Goal: Task Accomplishment & Management: Manage account settings

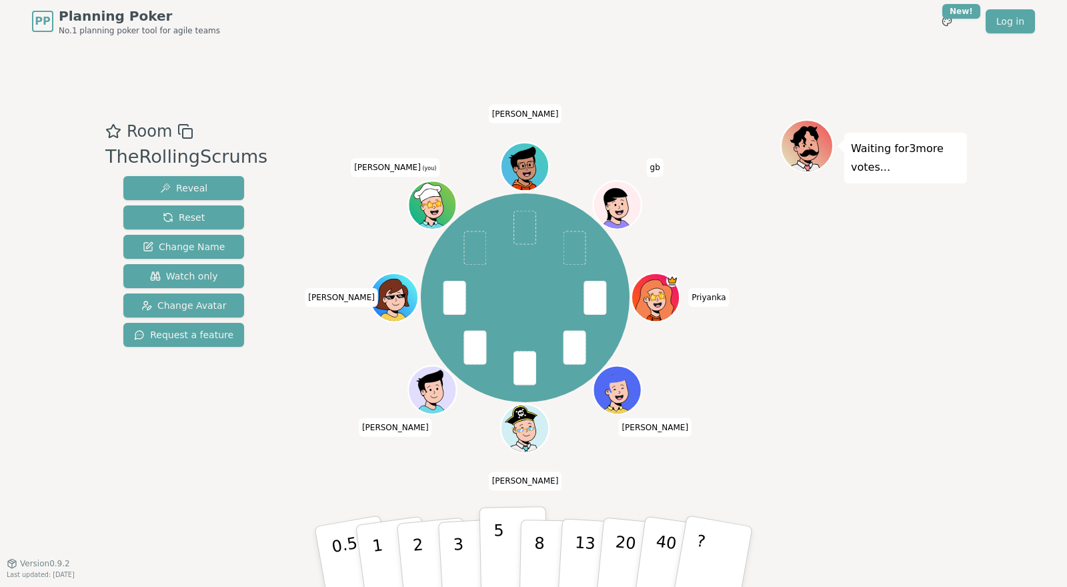
click at [498, 542] on button "5" at bounding box center [513, 556] width 69 height 101
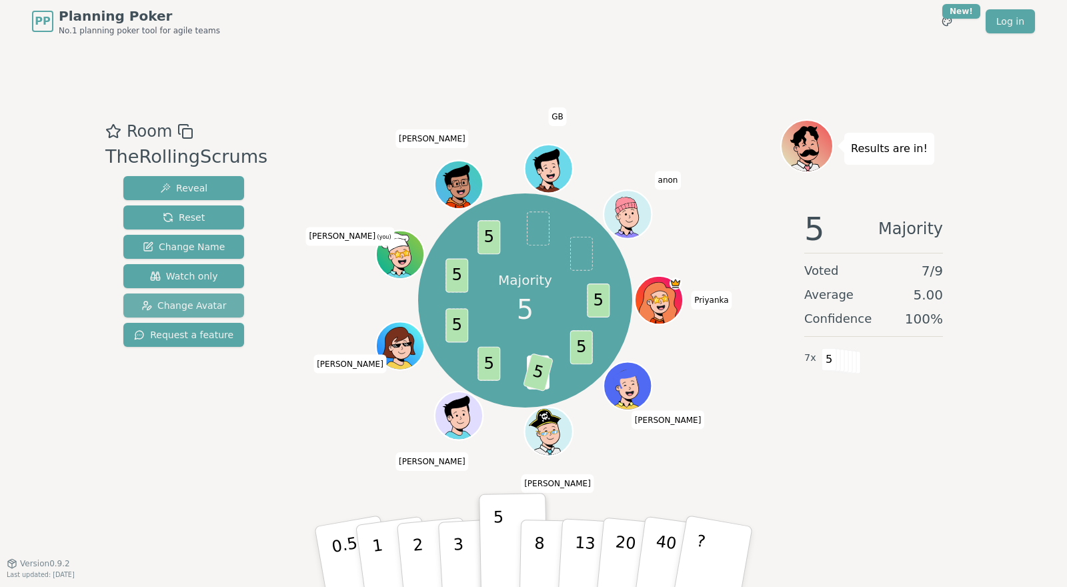
click at [201, 304] on span "Change Avatar" at bounding box center [183, 305] width 85 height 13
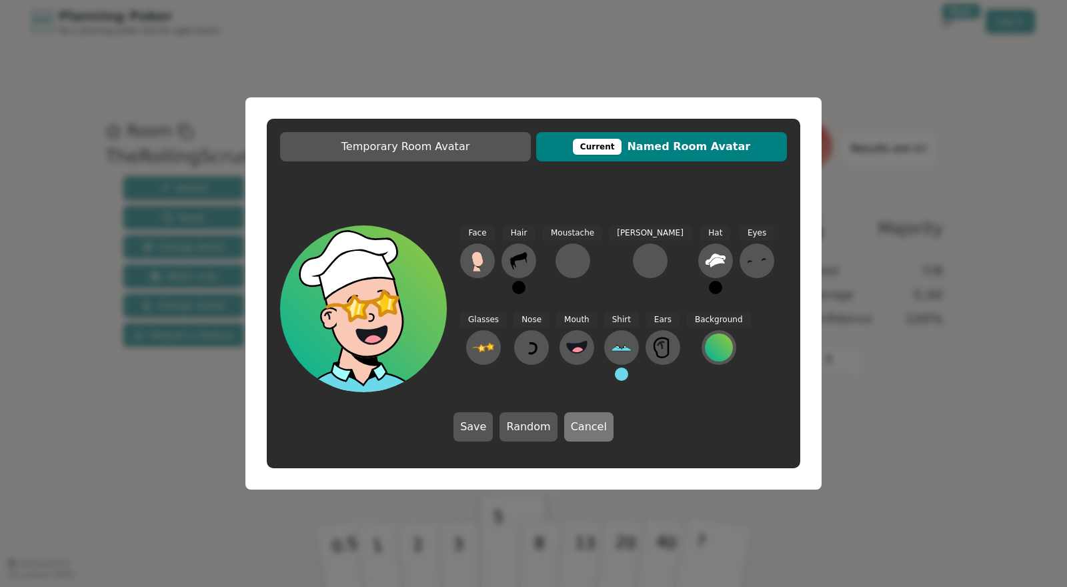
click at [578, 426] on button "Cancel" at bounding box center [588, 426] width 49 height 29
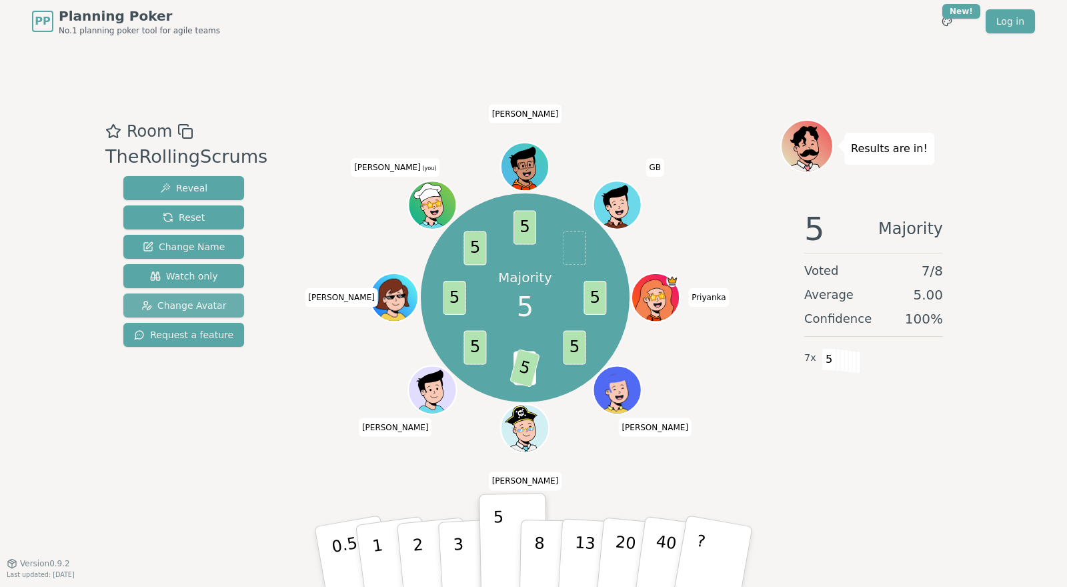
click at [210, 306] on span "Change Avatar" at bounding box center [183, 305] width 85 height 13
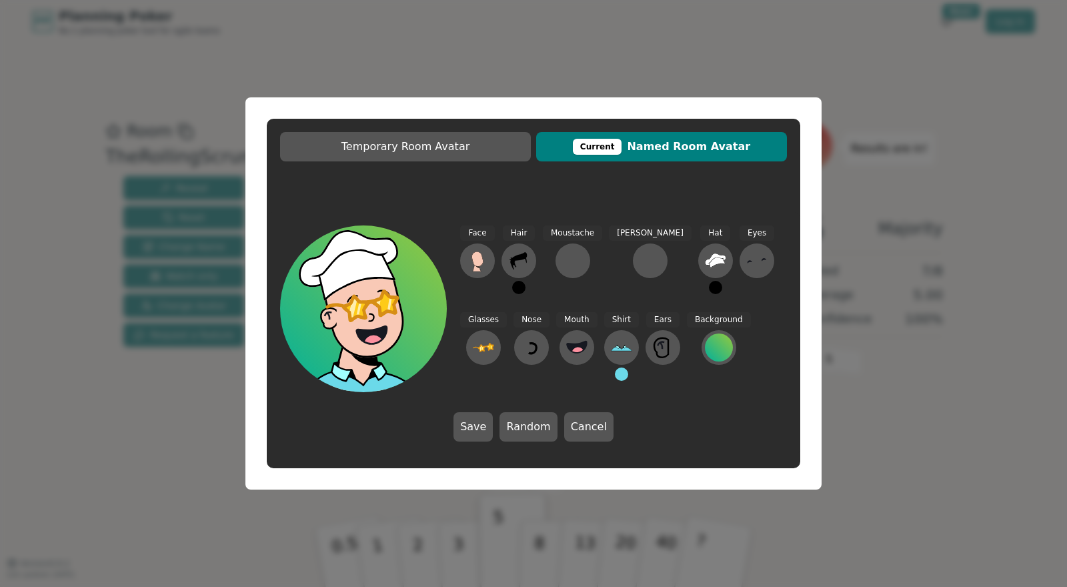
click at [620, 233] on span "[PERSON_NAME]" at bounding box center [650, 232] width 83 height 15
click at [617, 233] on span "[PERSON_NAME]" at bounding box center [650, 232] width 83 height 15
click at [619, 233] on span "[PERSON_NAME]" at bounding box center [650, 232] width 83 height 15
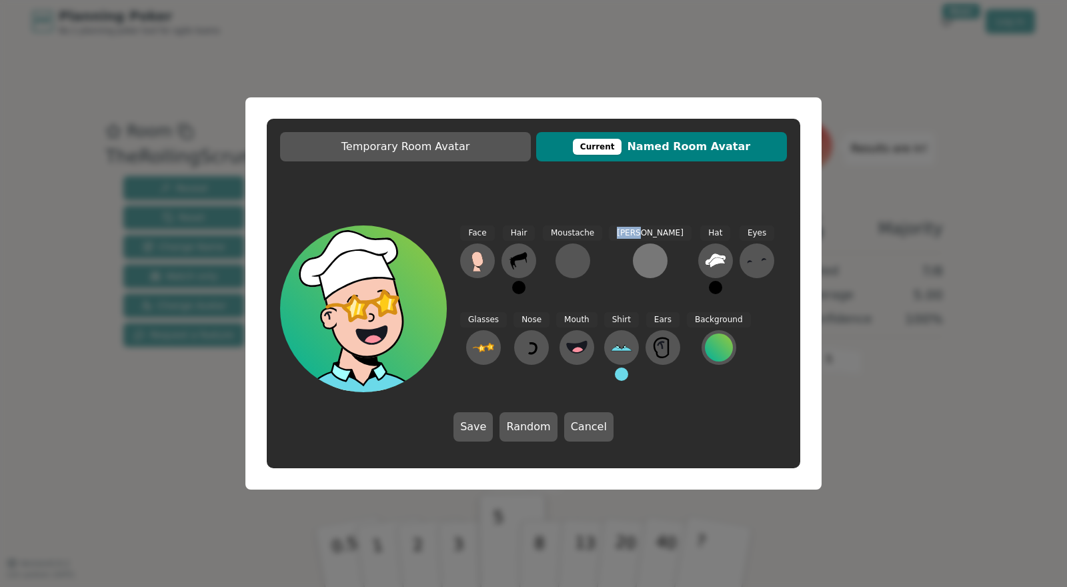
click at [639, 259] on div at bounding box center [649, 260] width 21 height 21
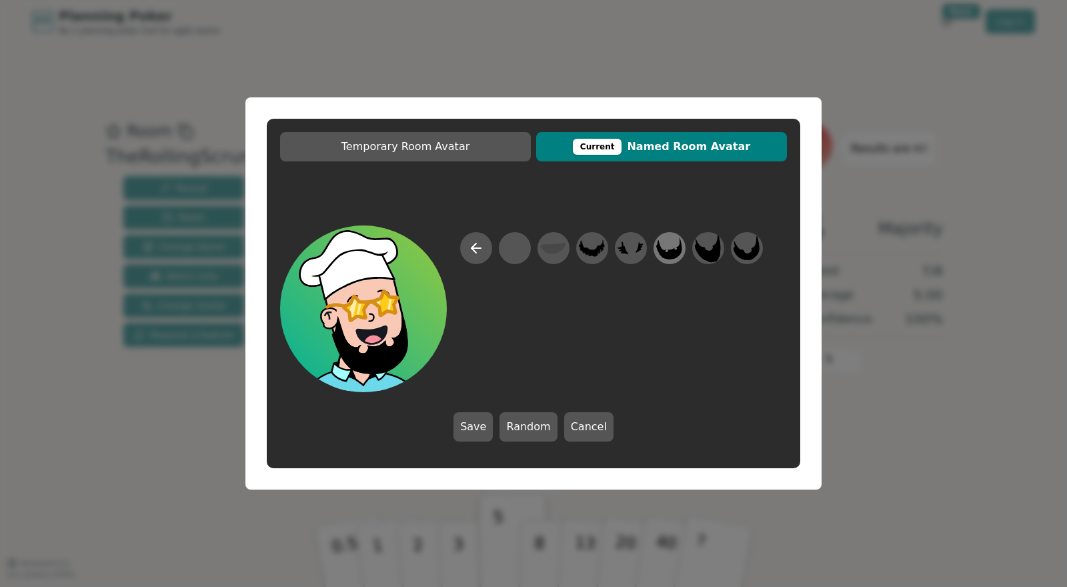
click at [671, 256] on icon at bounding box center [669, 248] width 26 height 23
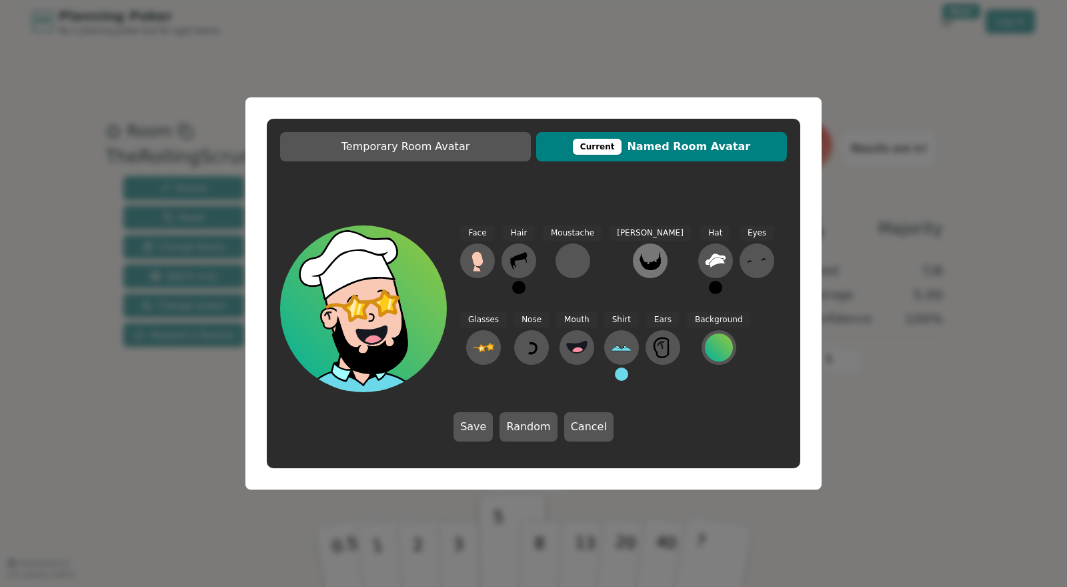
click at [639, 261] on icon at bounding box center [649, 260] width 21 height 21
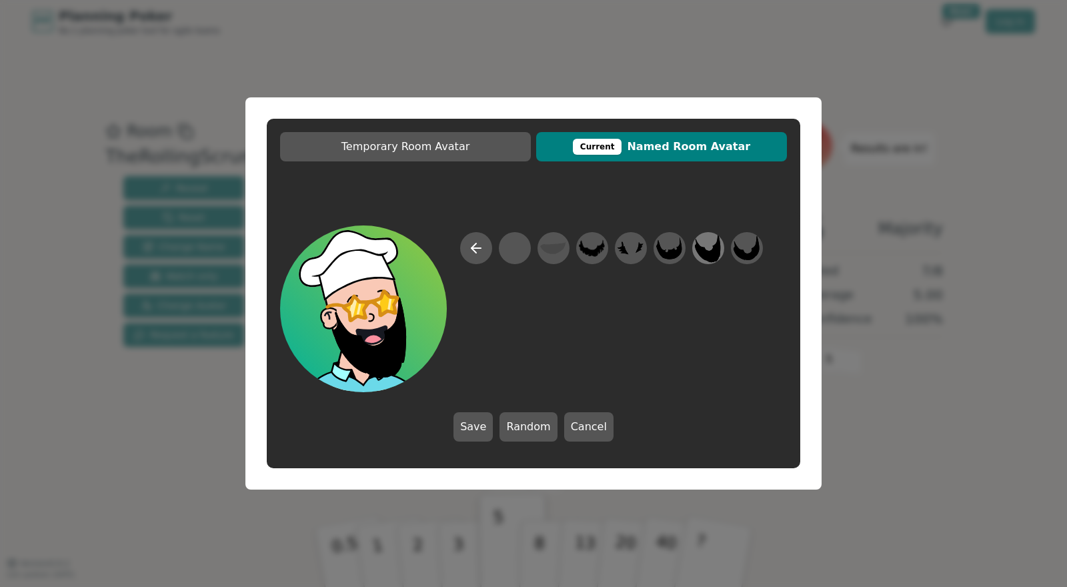
click at [712, 253] on icon at bounding box center [708, 247] width 26 height 29
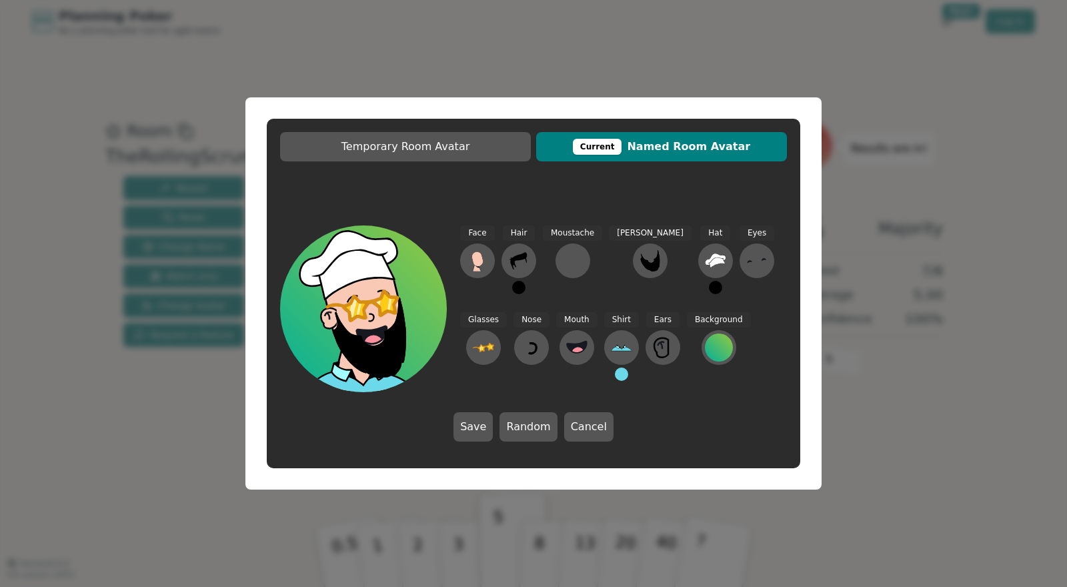
click at [739, 235] on span "Eyes" at bounding box center [756, 232] width 35 height 15
click at [739, 233] on span "Eyes" at bounding box center [756, 232] width 35 height 15
click at [746, 257] on icon at bounding box center [756, 260] width 21 height 21
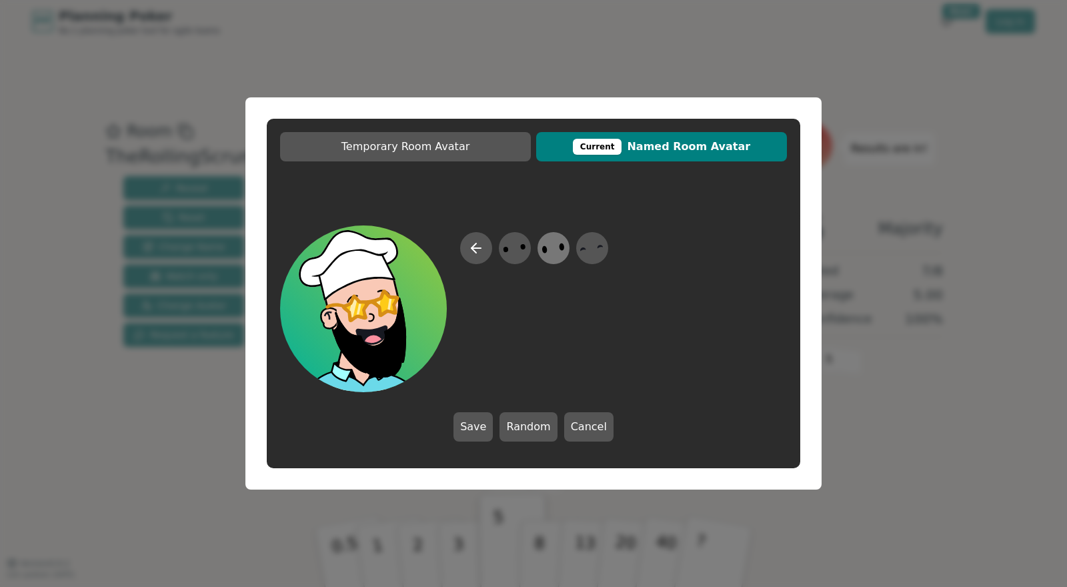
click at [564, 250] on icon at bounding box center [553, 248] width 26 height 30
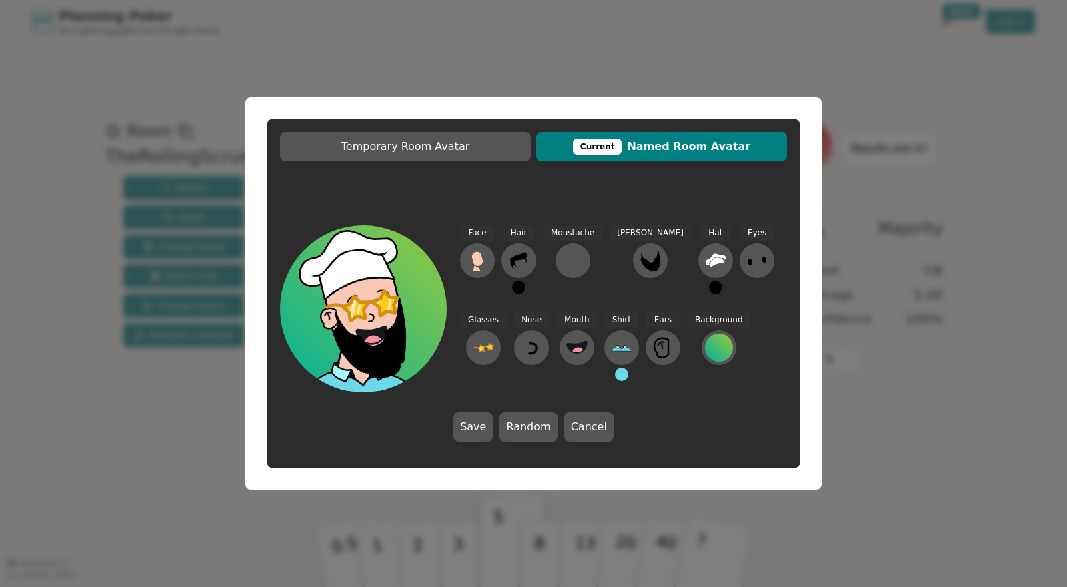
click at [507, 312] on span "Glasses" at bounding box center [483, 319] width 47 height 15
click at [494, 343] on icon at bounding box center [483, 347] width 21 height 9
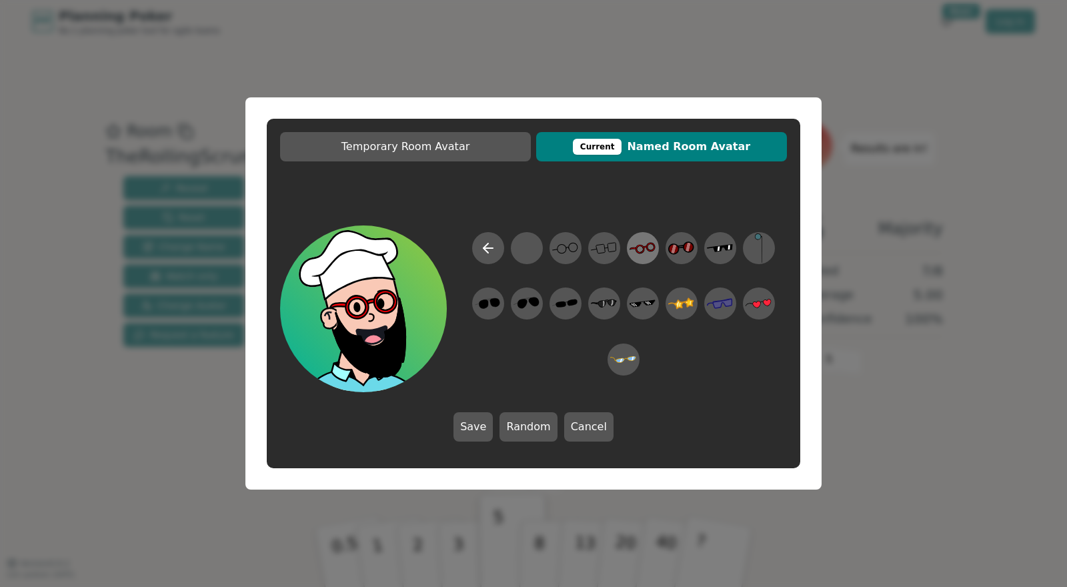
click at [645, 248] on icon at bounding box center [642, 248] width 26 height 30
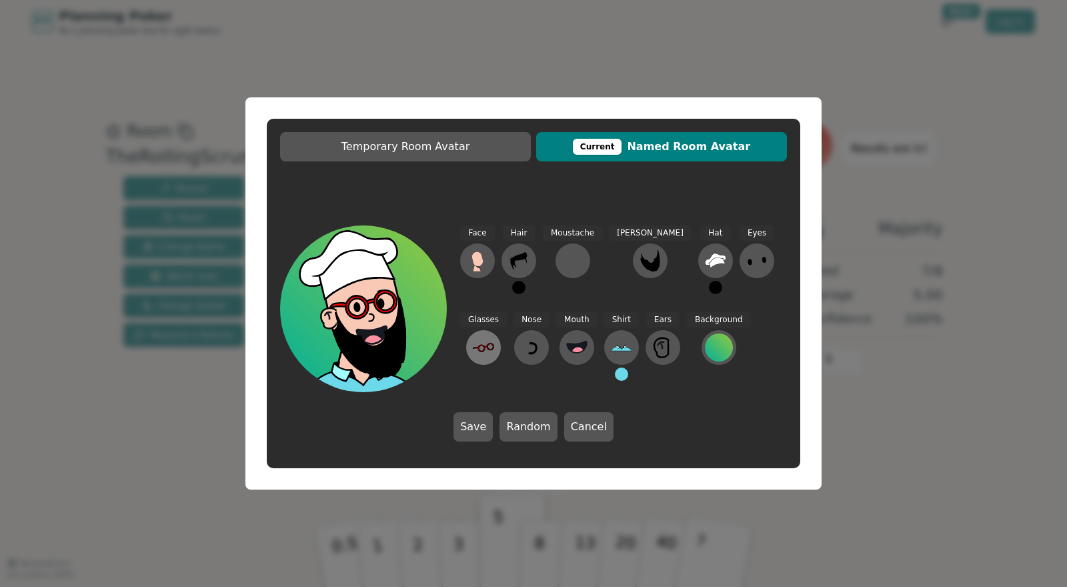
click at [485, 345] on icon at bounding box center [481, 348] width 7 height 7
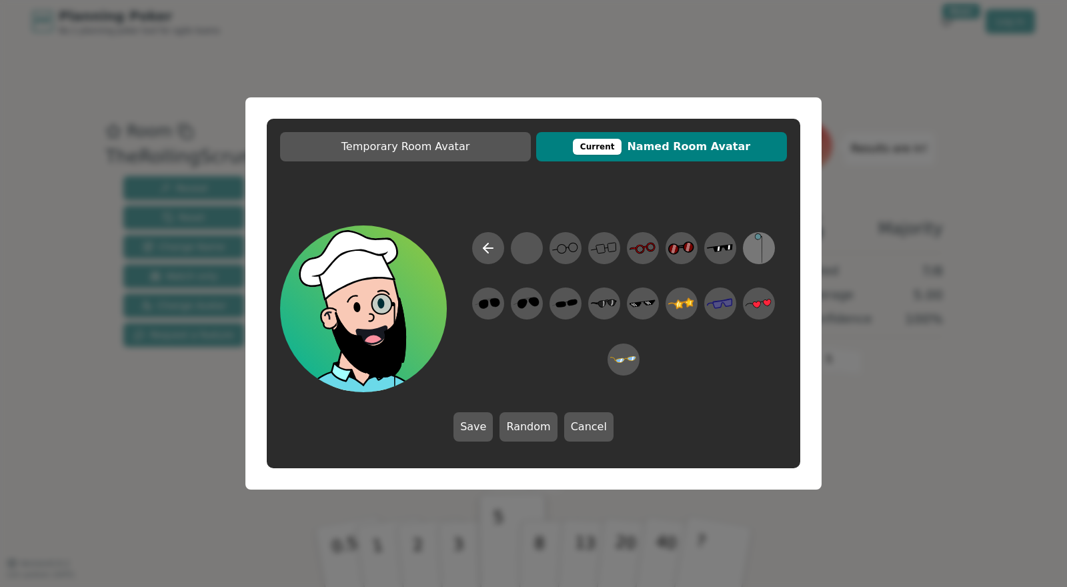
click at [757, 249] on icon at bounding box center [758, 248] width 26 height 30
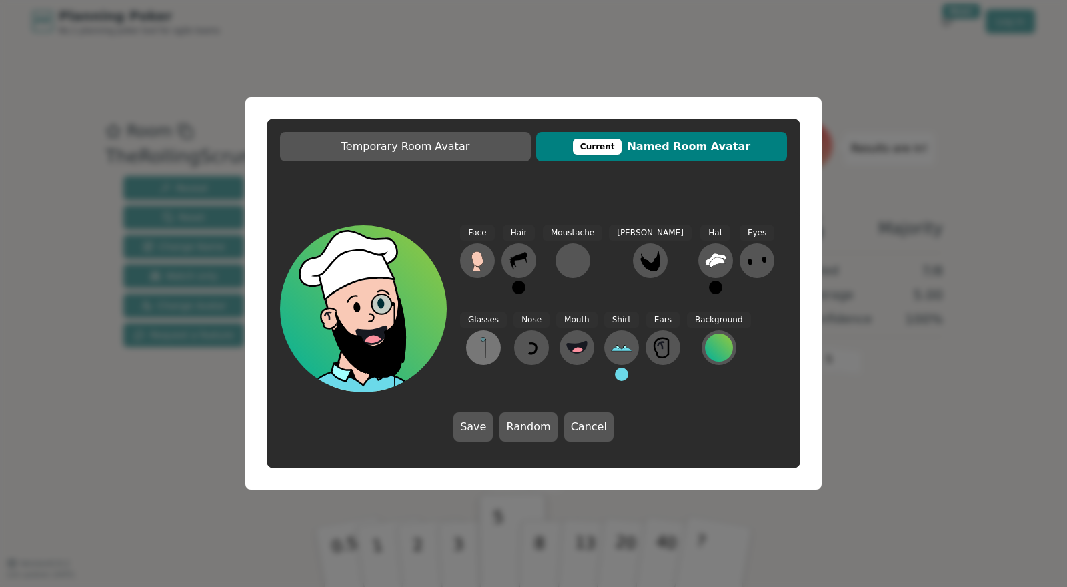
click at [494, 337] on icon at bounding box center [483, 347] width 21 height 21
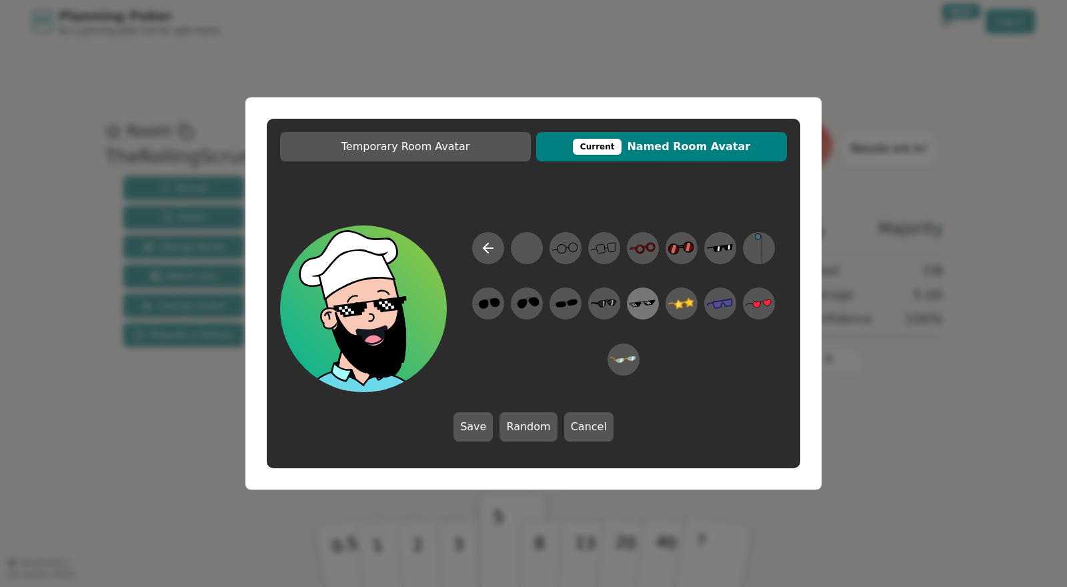
click at [638, 302] on icon at bounding box center [642, 303] width 26 height 7
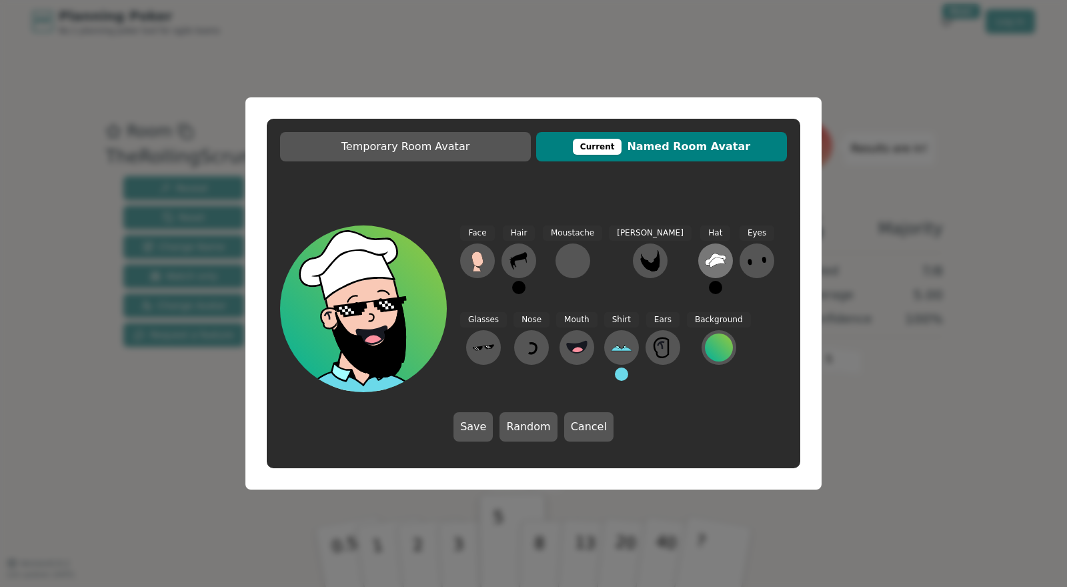
click at [709, 260] on icon at bounding box center [716, 262] width 15 height 10
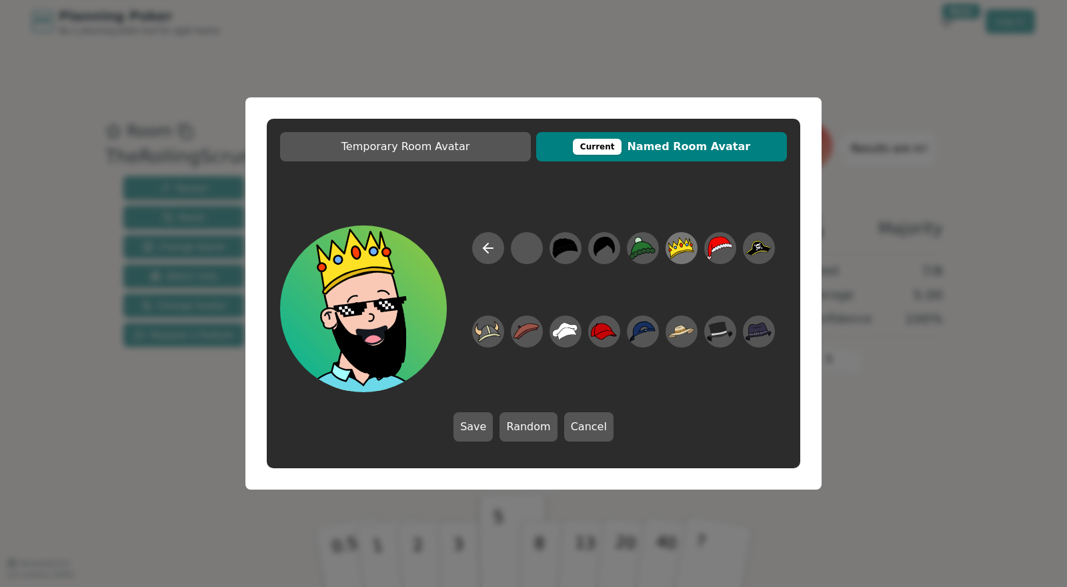
click at [680, 249] on icon at bounding box center [681, 248] width 26 height 22
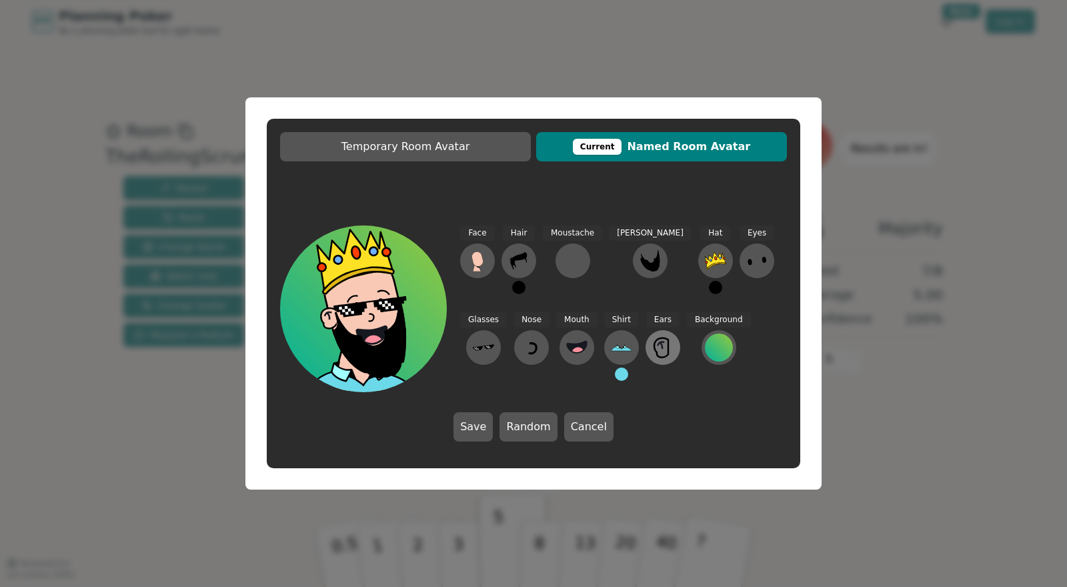
click at [652, 346] on icon at bounding box center [662, 347] width 21 height 21
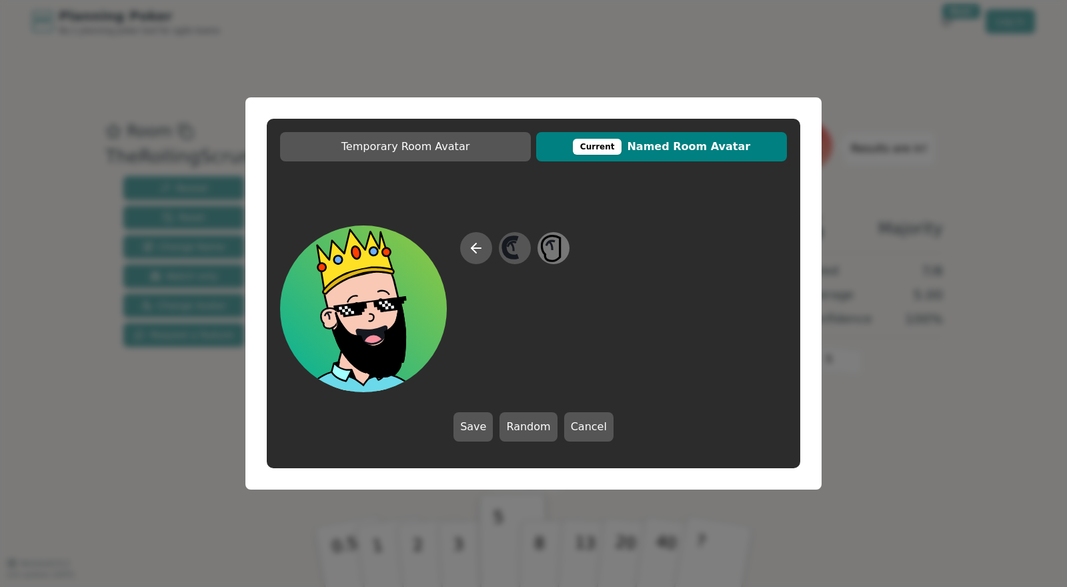
click at [548, 250] on icon at bounding box center [553, 248] width 26 height 30
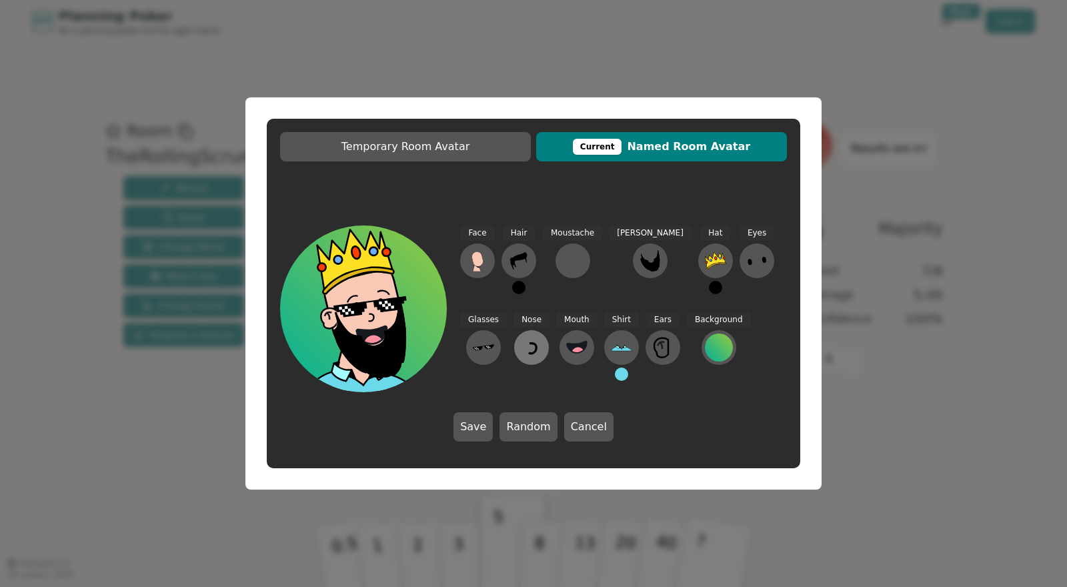
click at [521, 346] on icon at bounding box center [531, 347] width 21 height 21
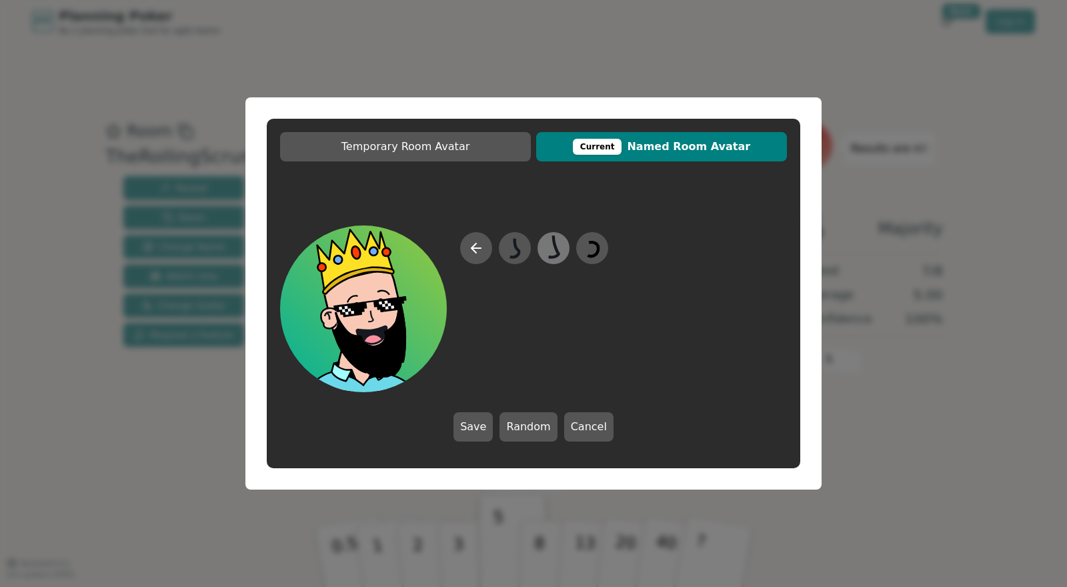
click at [550, 245] on icon at bounding box center [553, 248] width 26 height 30
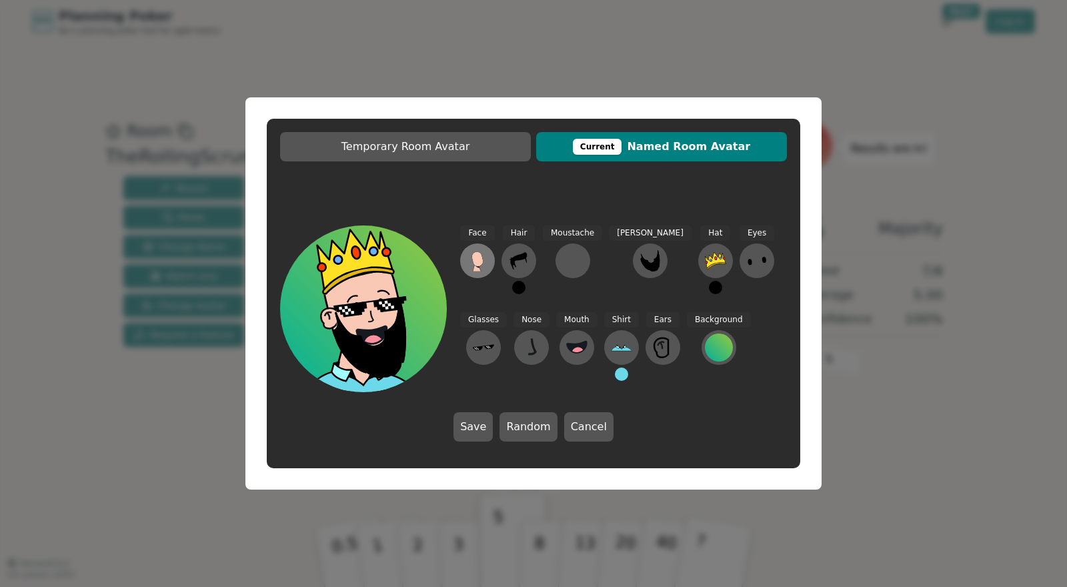
click at [479, 259] on icon at bounding box center [476, 258] width 11 height 15
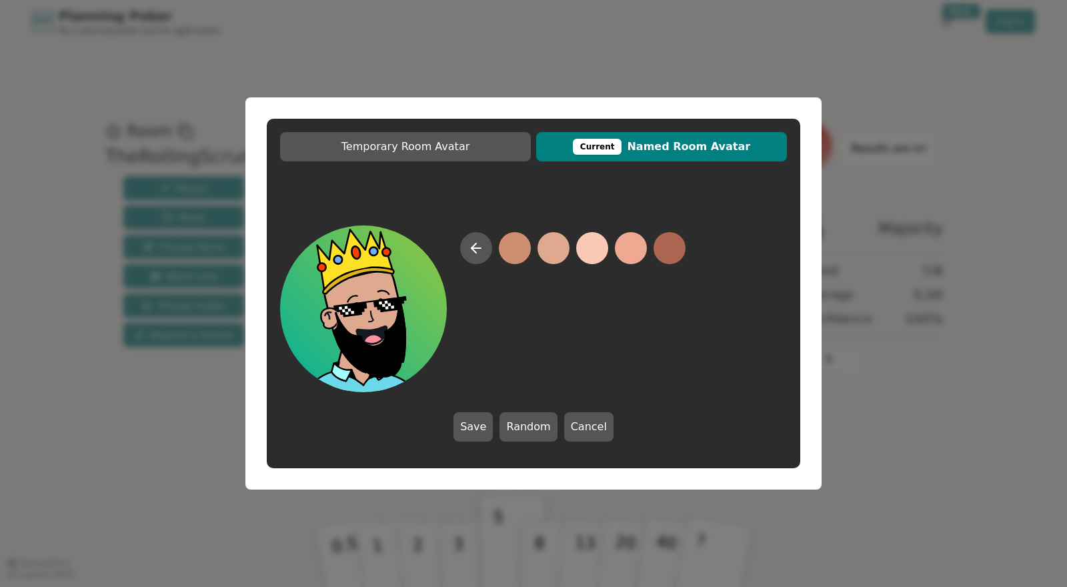
click at [556, 243] on button at bounding box center [553, 248] width 32 height 32
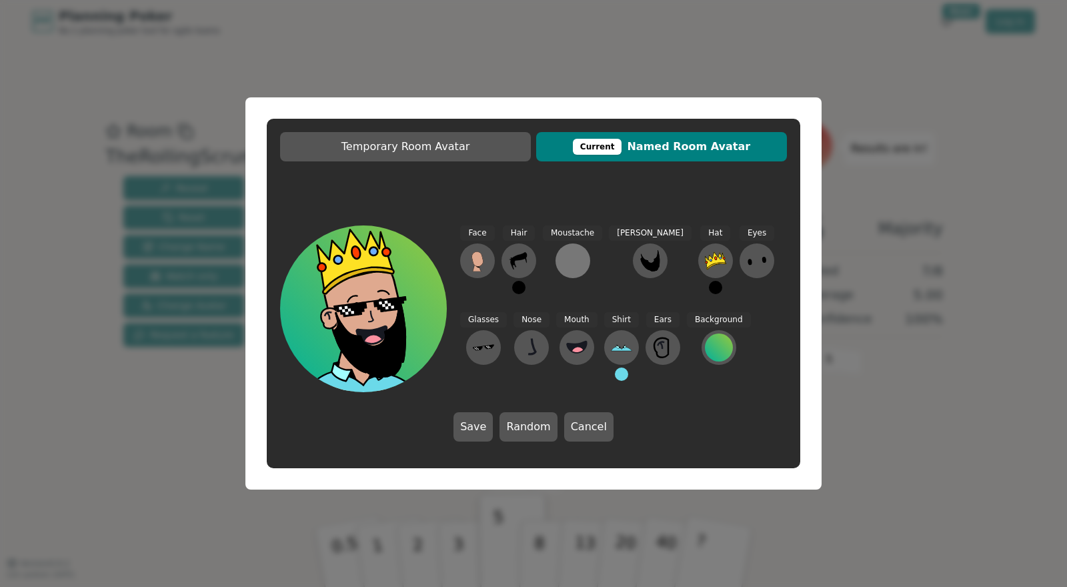
click at [577, 258] on div at bounding box center [572, 260] width 21 height 21
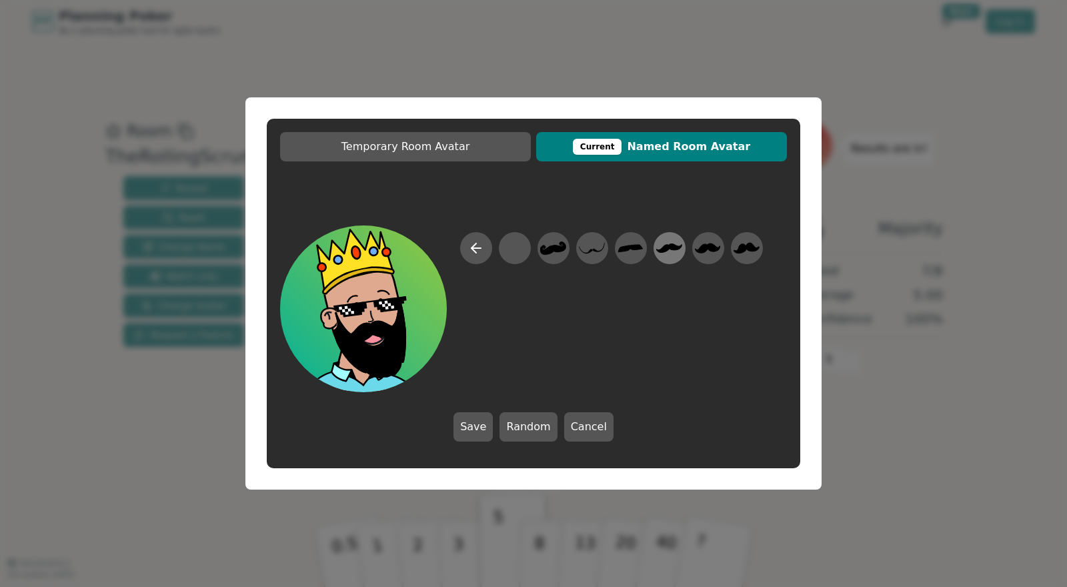
click at [667, 251] on icon at bounding box center [670, 247] width 26 height 9
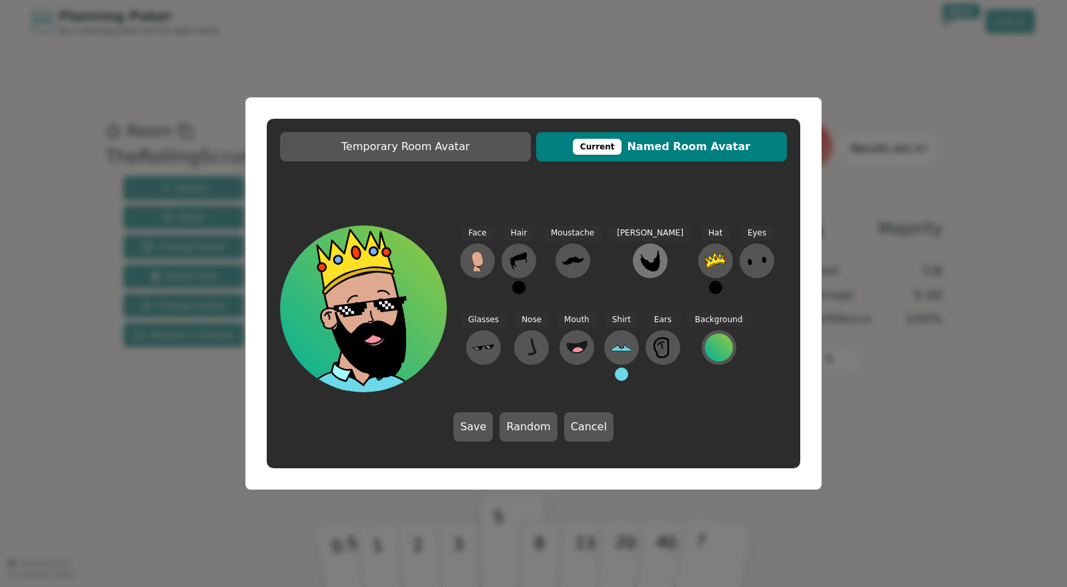
click at [639, 257] on icon at bounding box center [649, 260] width 21 height 21
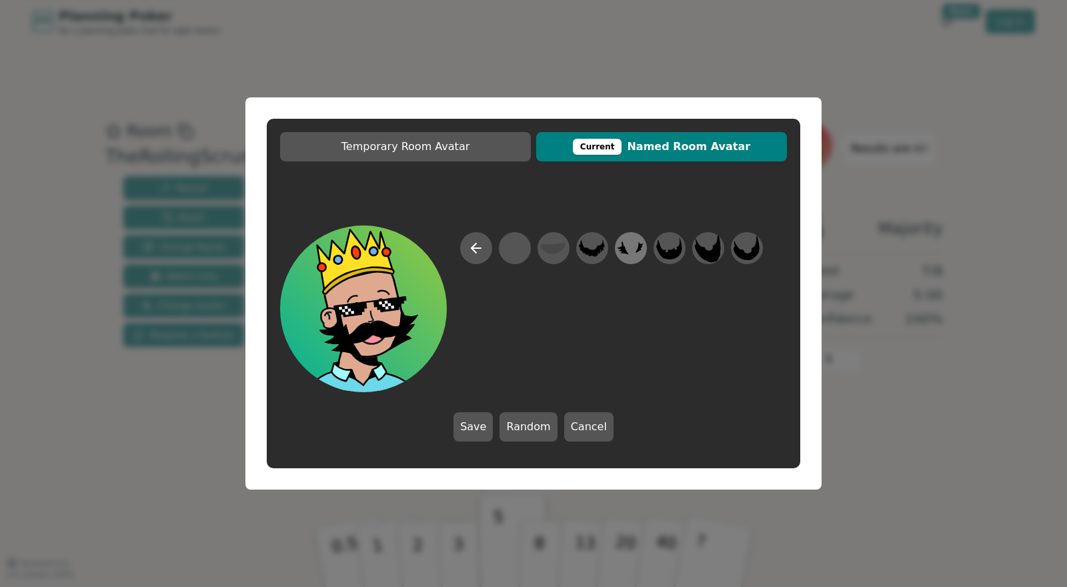
click at [623, 249] on icon at bounding box center [622, 247] width 11 height 13
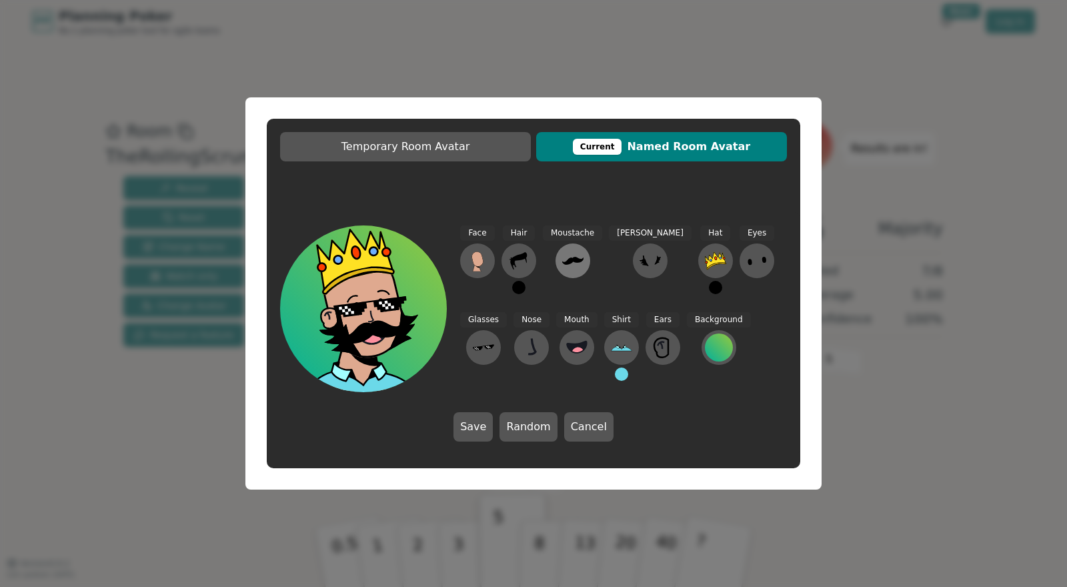
click at [570, 262] on icon at bounding box center [572, 260] width 21 height 21
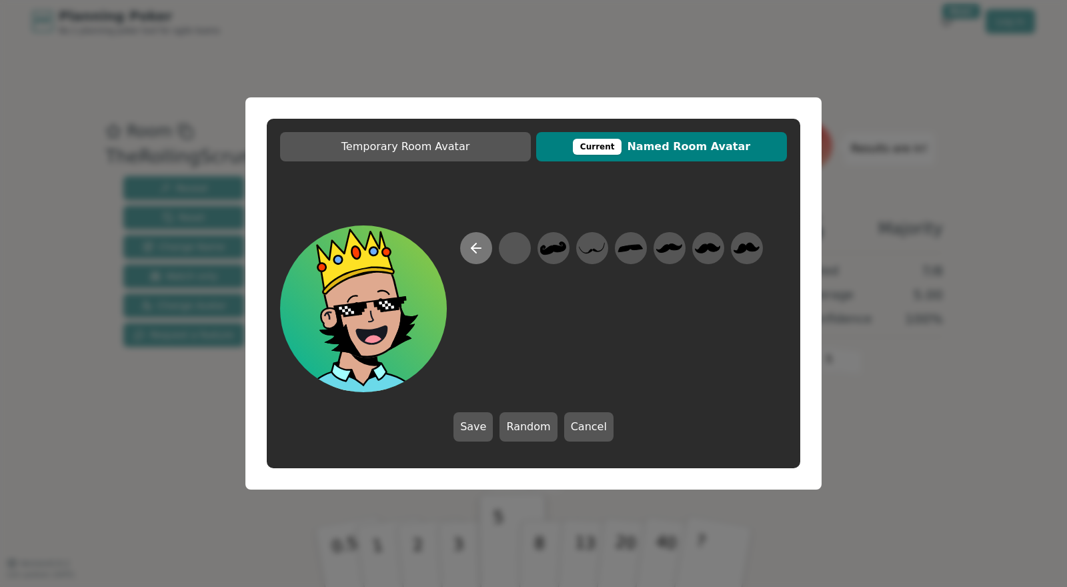
click at [473, 249] on icon at bounding box center [473, 247] width 5 height 9
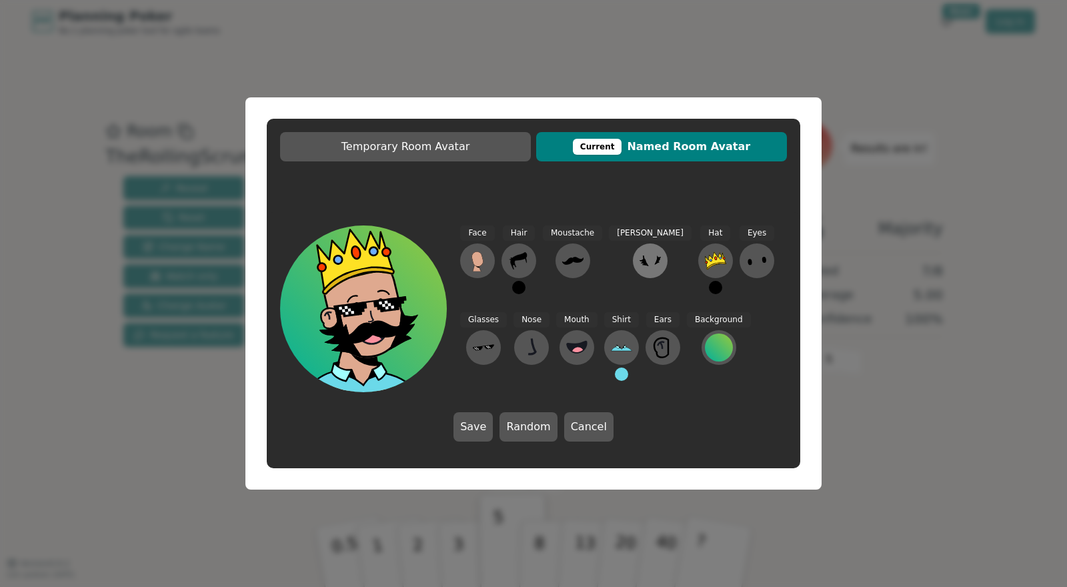
click at [639, 257] on icon at bounding box center [649, 260] width 21 height 21
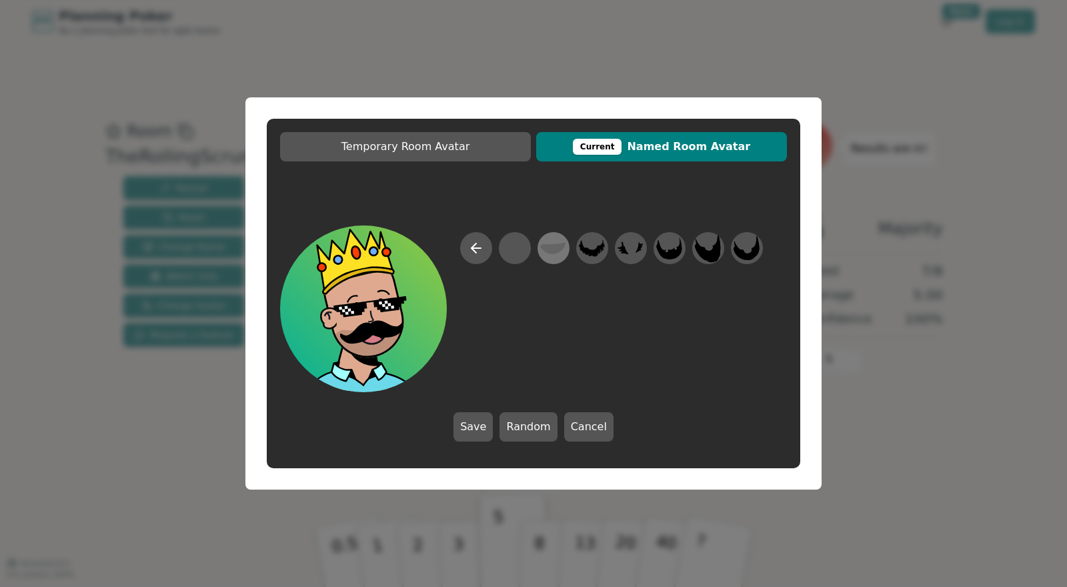
click at [554, 246] on icon at bounding box center [553, 248] width 26 height 12
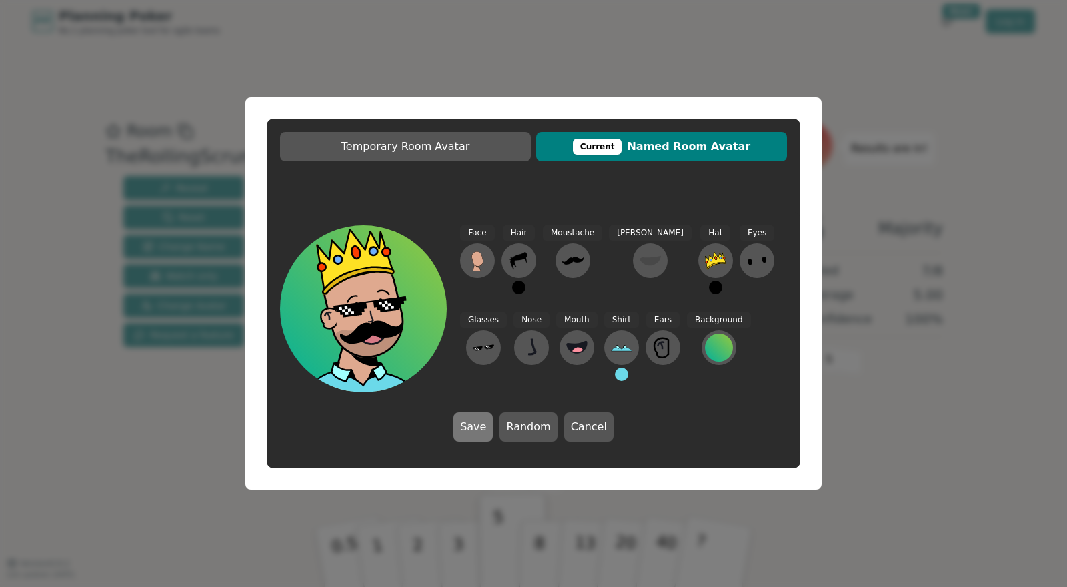
click at [479, 427] on button "Save" at bounding box center [472, 426] width 39 height 29
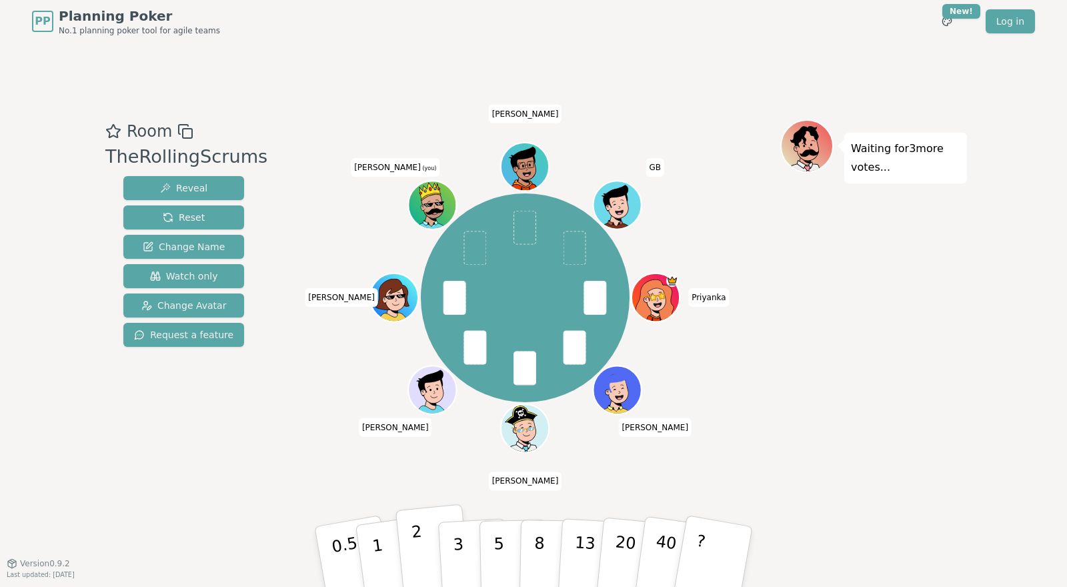
click at [414, 550] on button "2" at bounding box center [433, 557] width 76 height 106
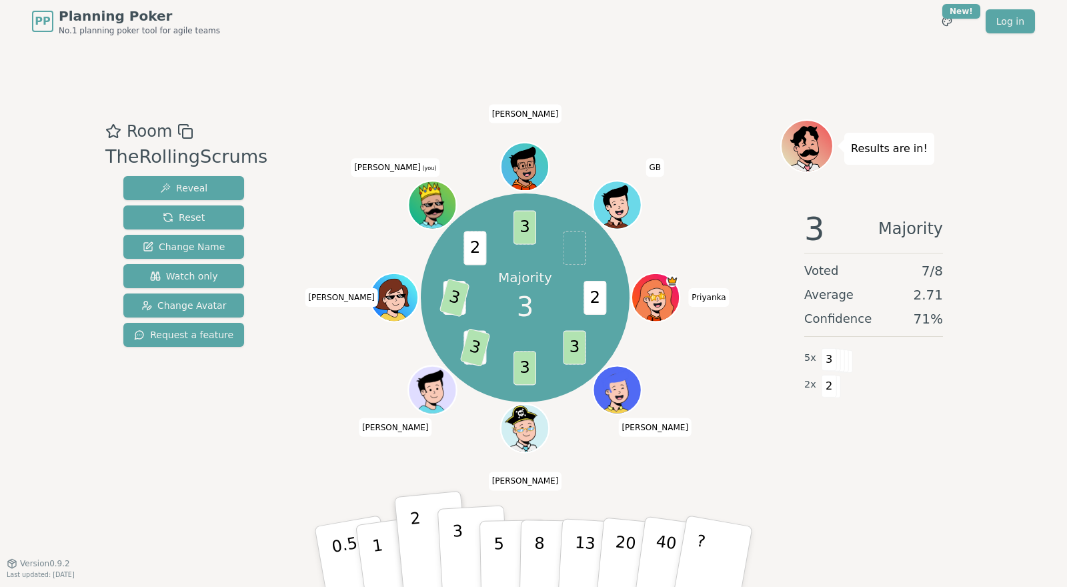
click at [457, 551] on button "3" at bounding box center [473, 557] width 73 height 104
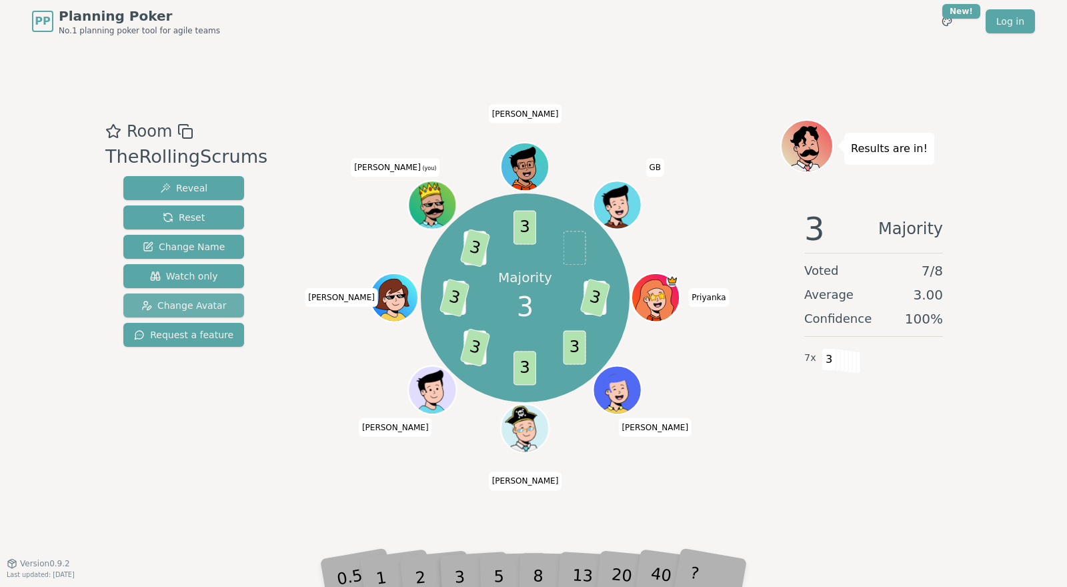
click at [209, 307] on span "Change Avatar" at bounding box center [183, 305] width 85 height 13
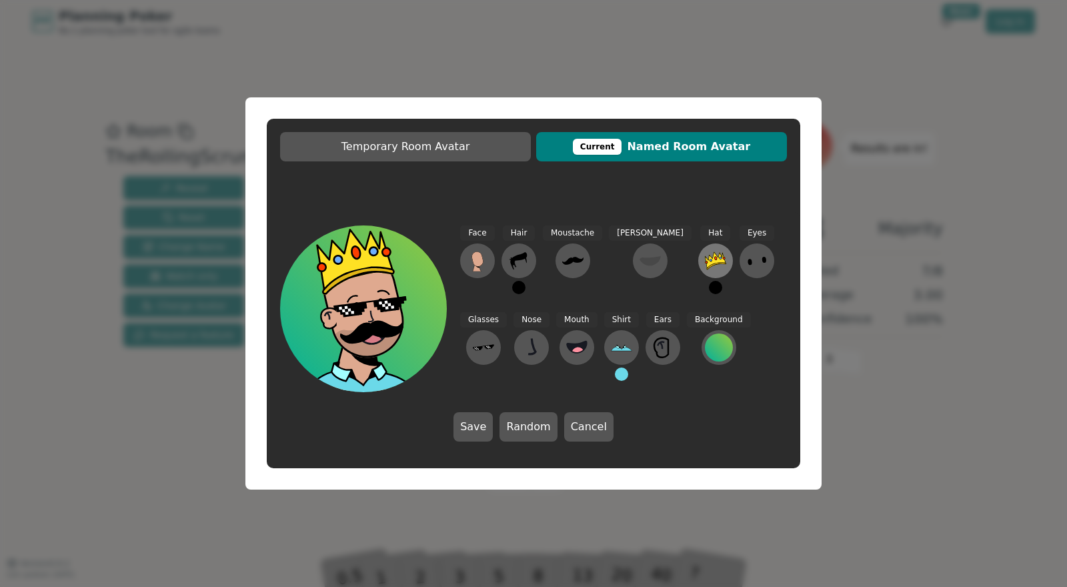
click at [705, 262] on icon at bounding box center [715, 260] width 21 height 21
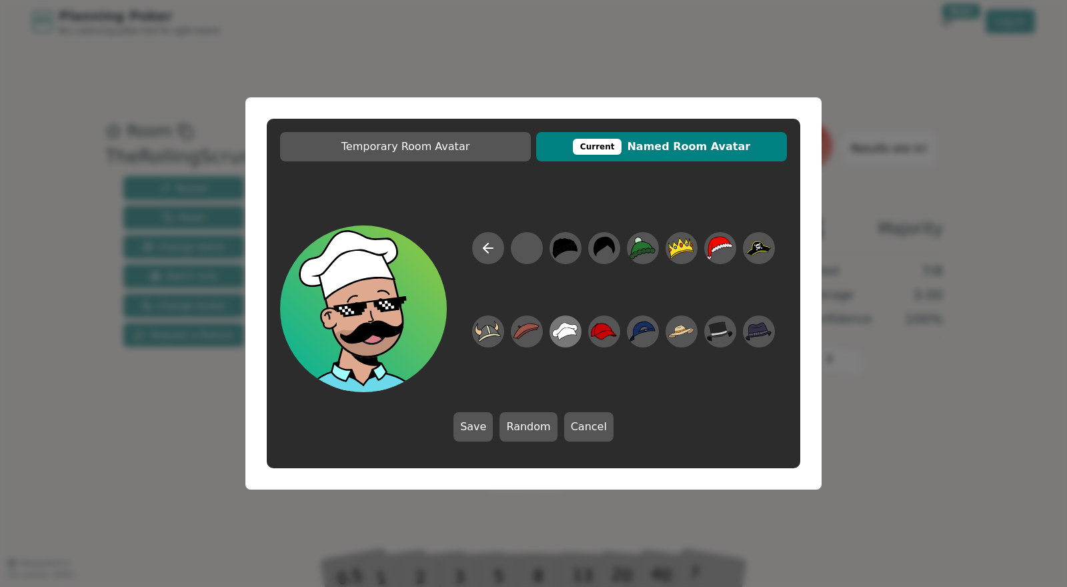
click at [573, 331] on icon at bounding box center [567, 333] width 19 height 12
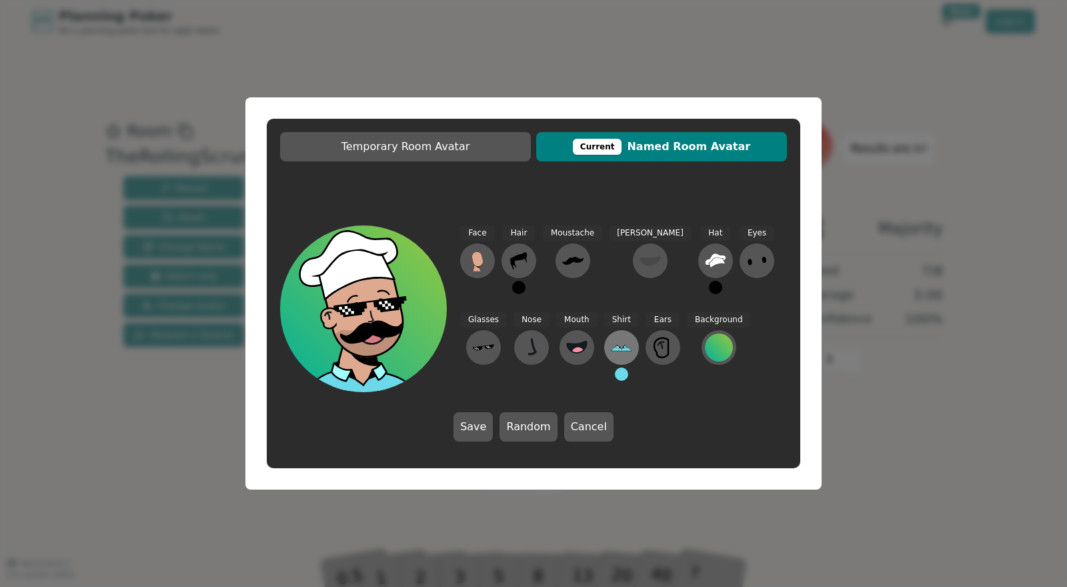
click at [616, 347] on icon at bounding box center [617, 346] width 3 height 3
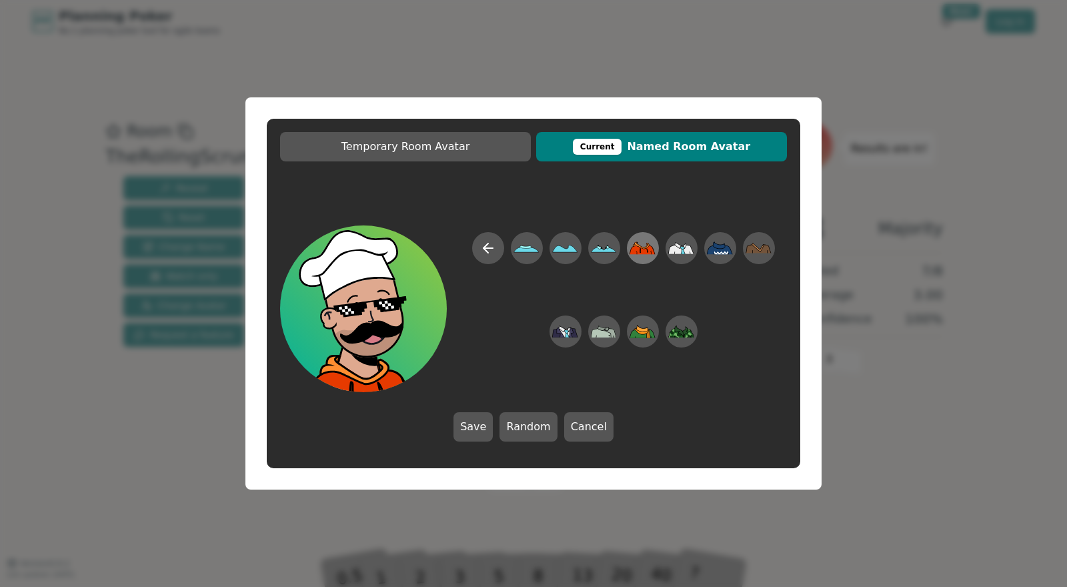
click at [641, 249] on icon at bounding box center [642, 248] width 26 height 13
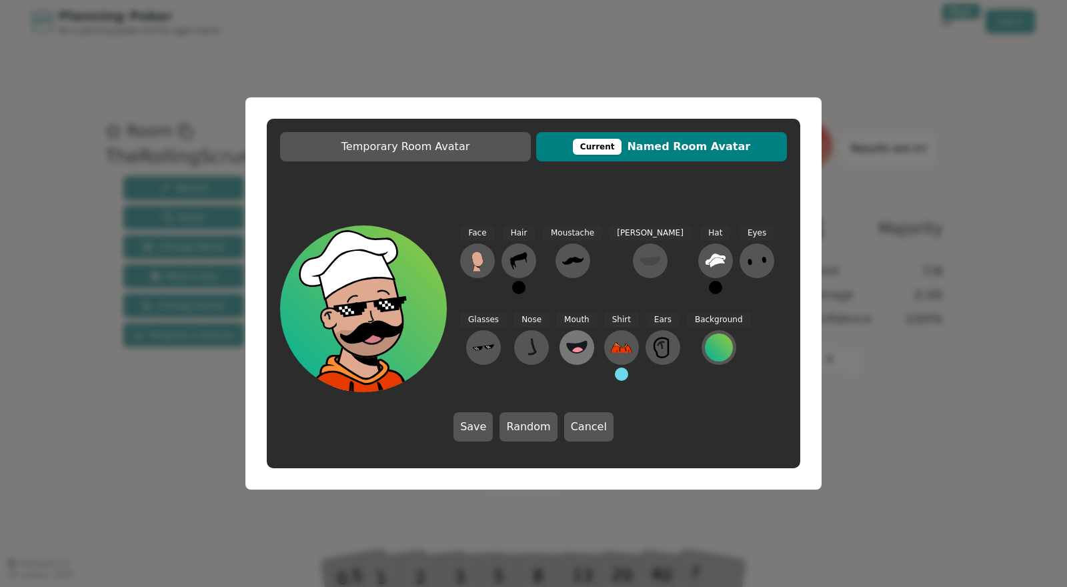
click at [567, 346] on icon at bounding box center [577, 346] width 20 height 11
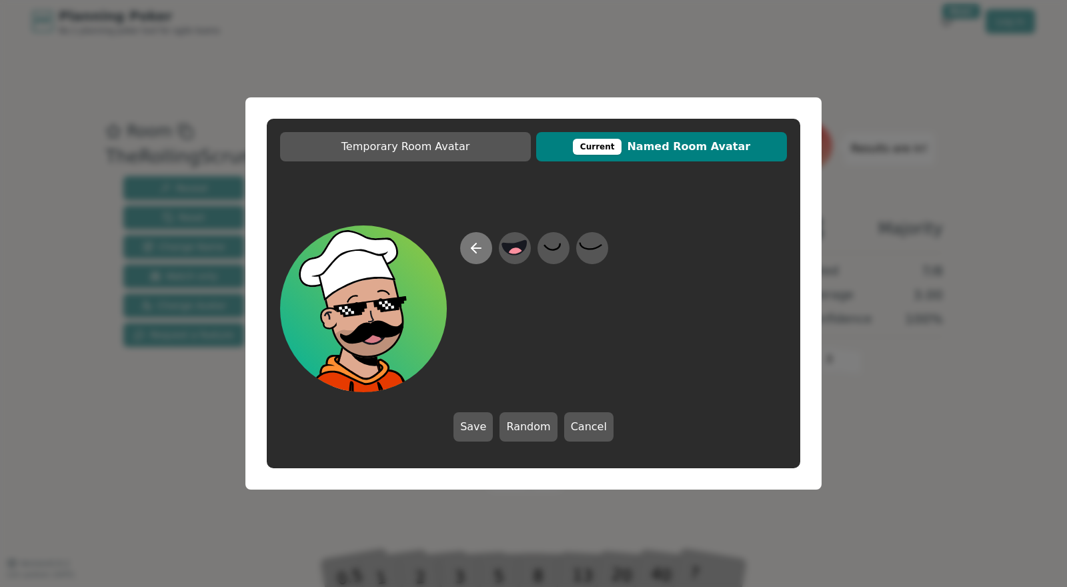
click at [476, 249] on icon at bounding box center [476, 248] width 16 height 16
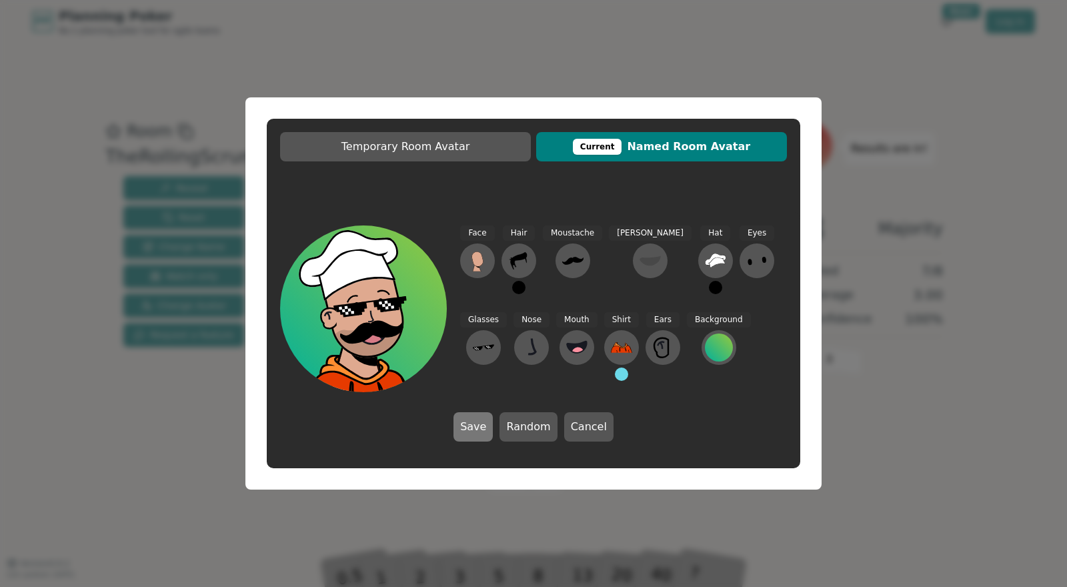
click at [479, 429] on button "Save" at bounding box center [472, 426] width 39 height 29
